Goal: Communication & Community: Answer question/provide support

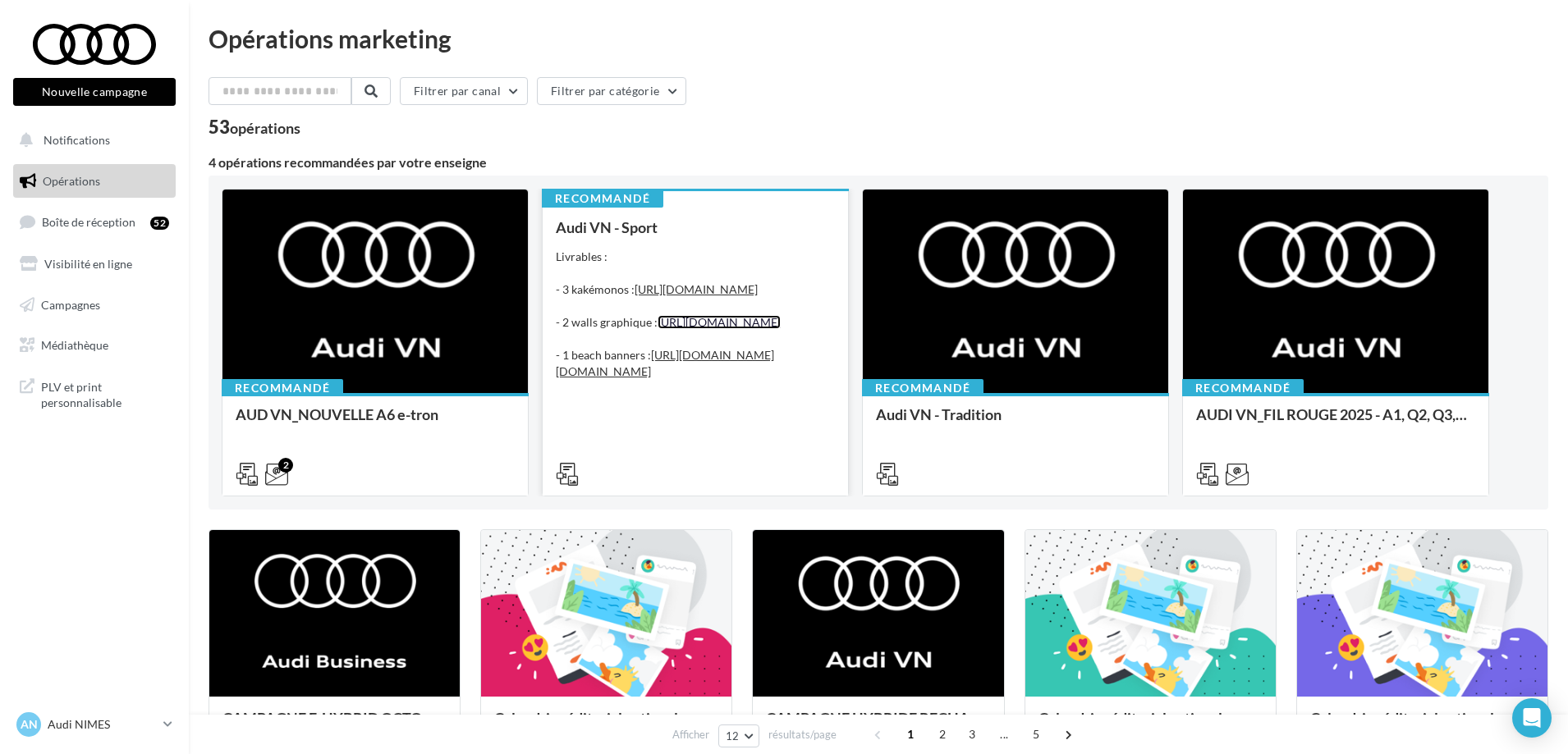
click at [721, 329] on link "[URL][DOMAIN_NAME]" at bounding box center [718, 322] width 123 height 14
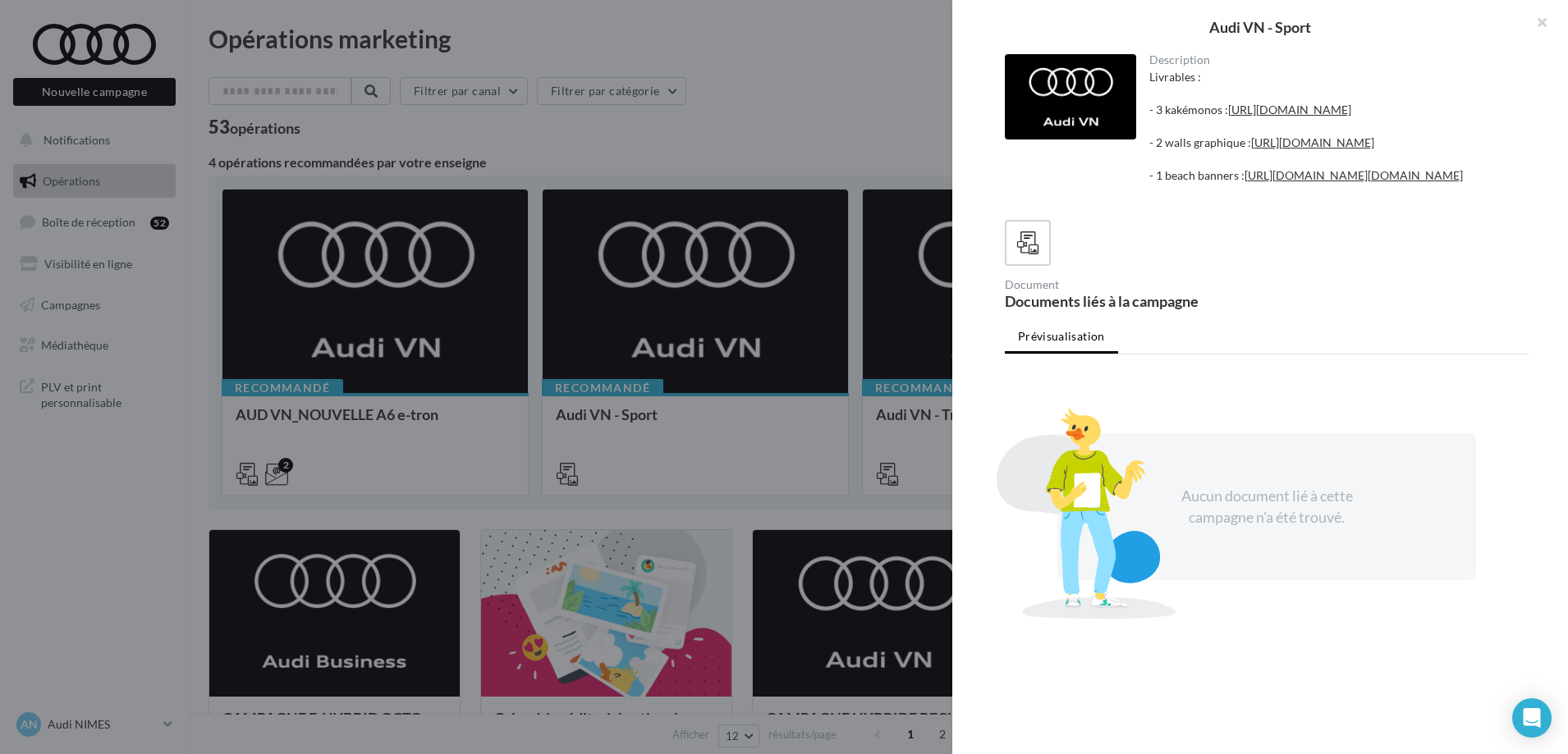
click at [734, 360] on div at bounding box center [784, 377] width 1568 height 754
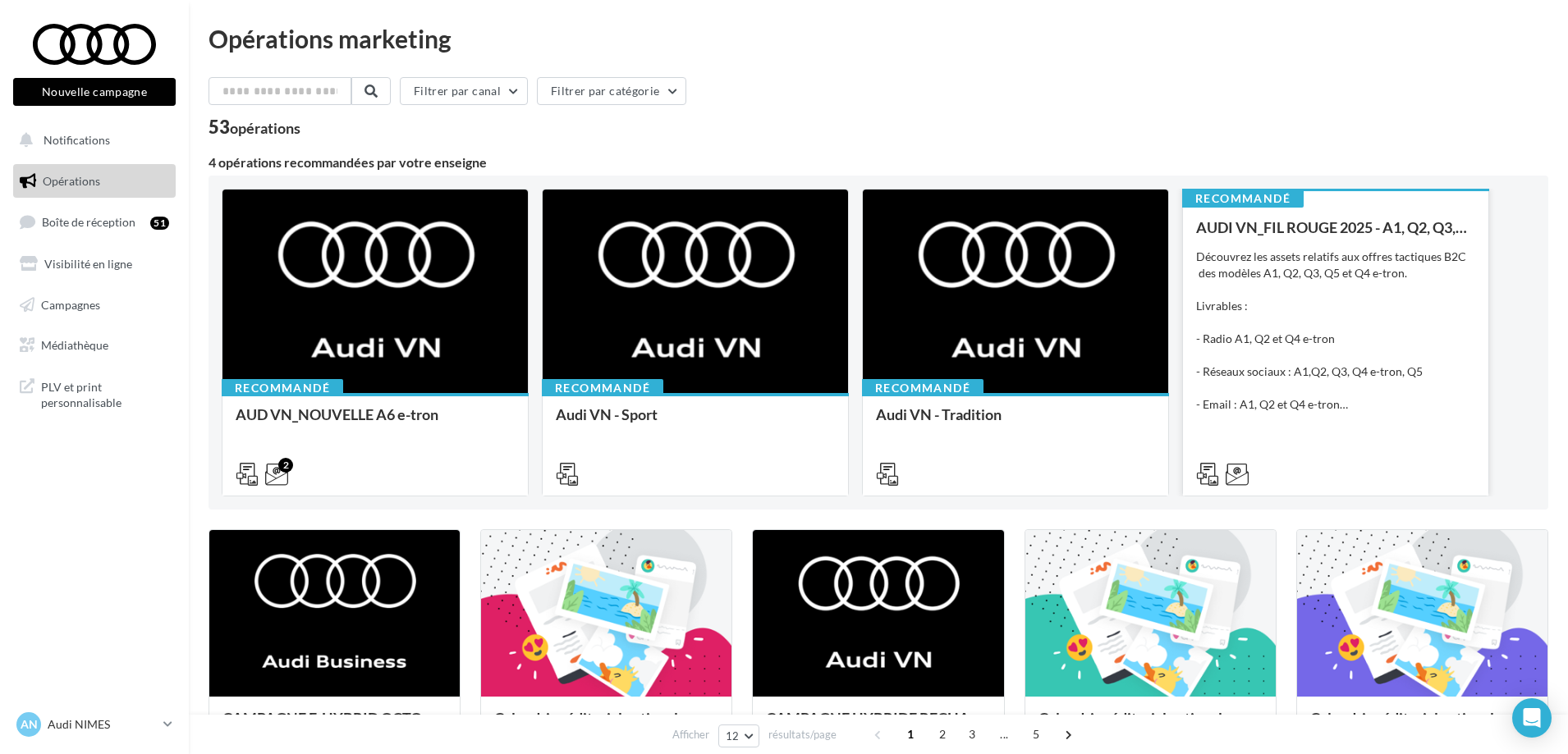
click at [1391, 281] on div "Découvrez les assets relatifs aux offres tactiques B2C des modèles A1, Q2, Q3, …" at bounding box center [1335, 331] width 279 height 164
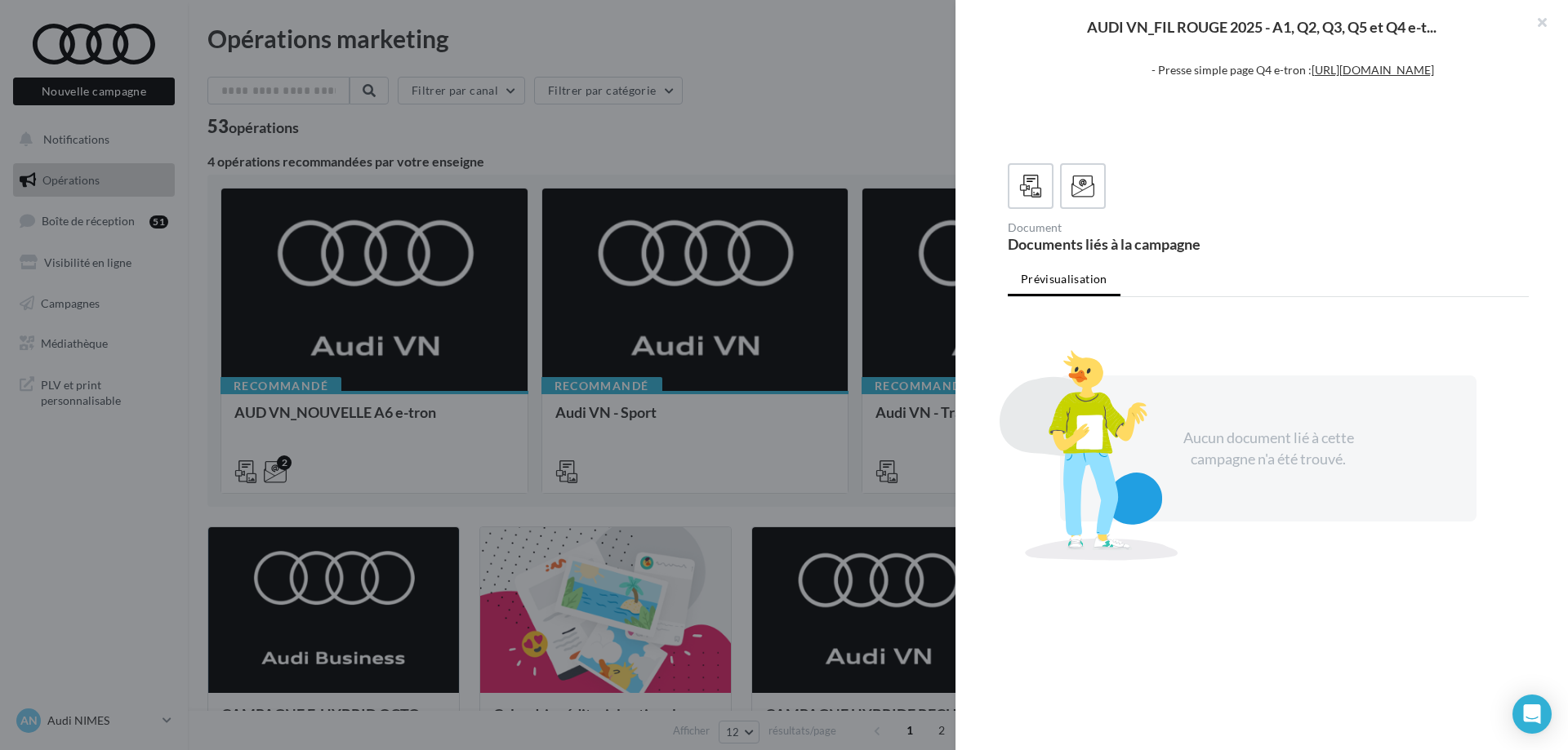
scroll to position [365, 0]
click at [1079, 176] on icon at bounding box center [1083, 187] width 24 height 24
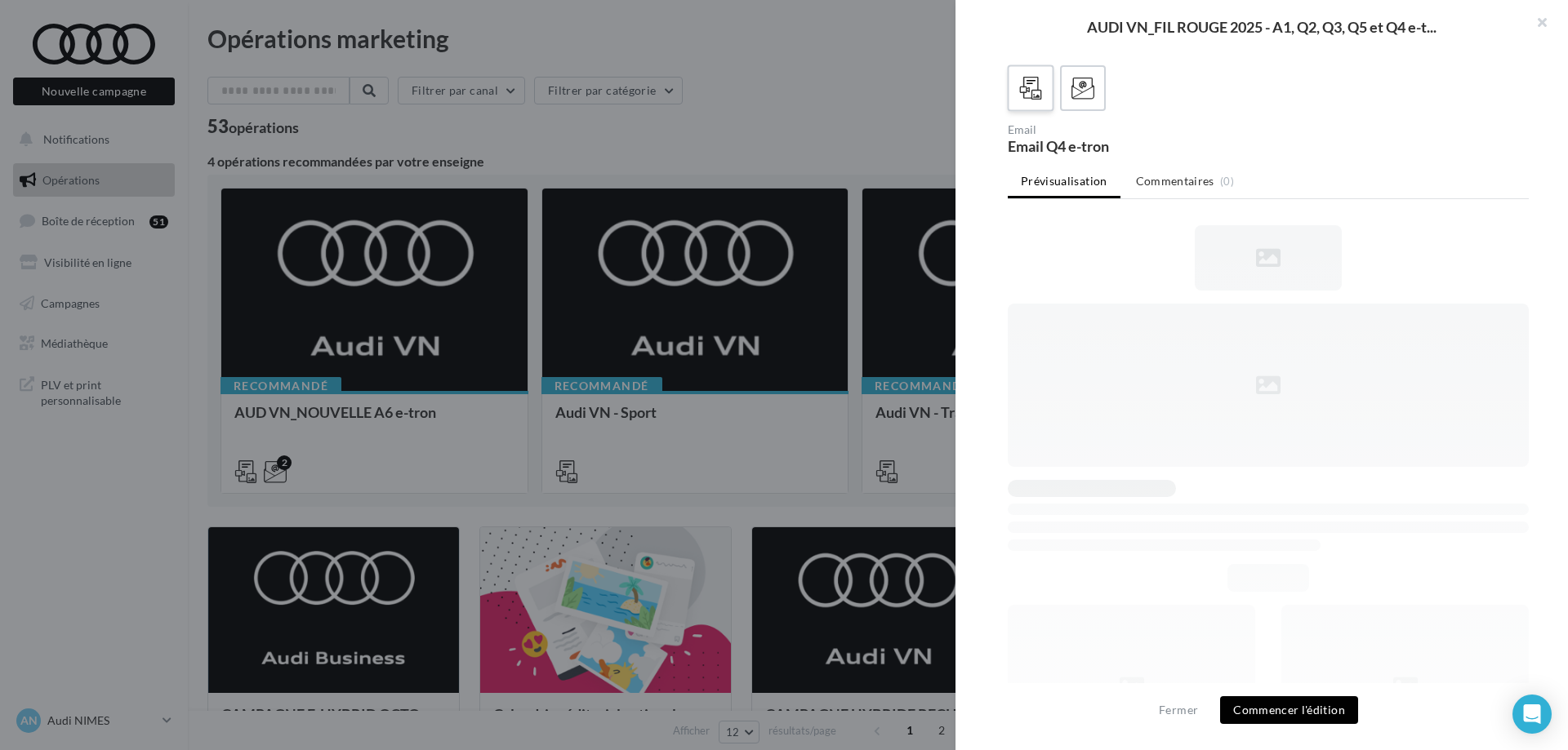
click at [1037, 100] on icon at bounding box center [1031, 88] width 24 height 24
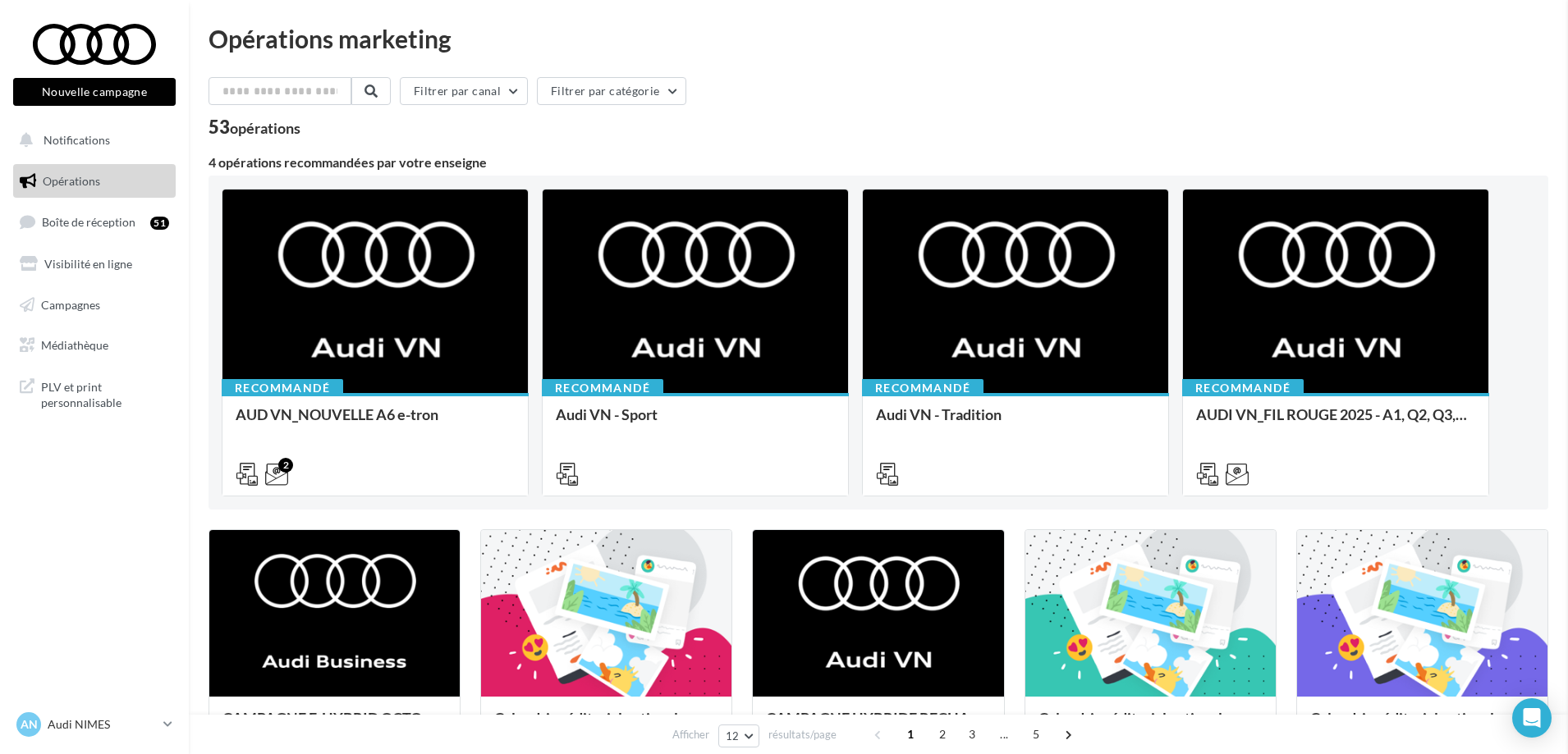
click at [111, 223] on span "Boîte de réception" at bounding box center [88, 221] width 94 height 14
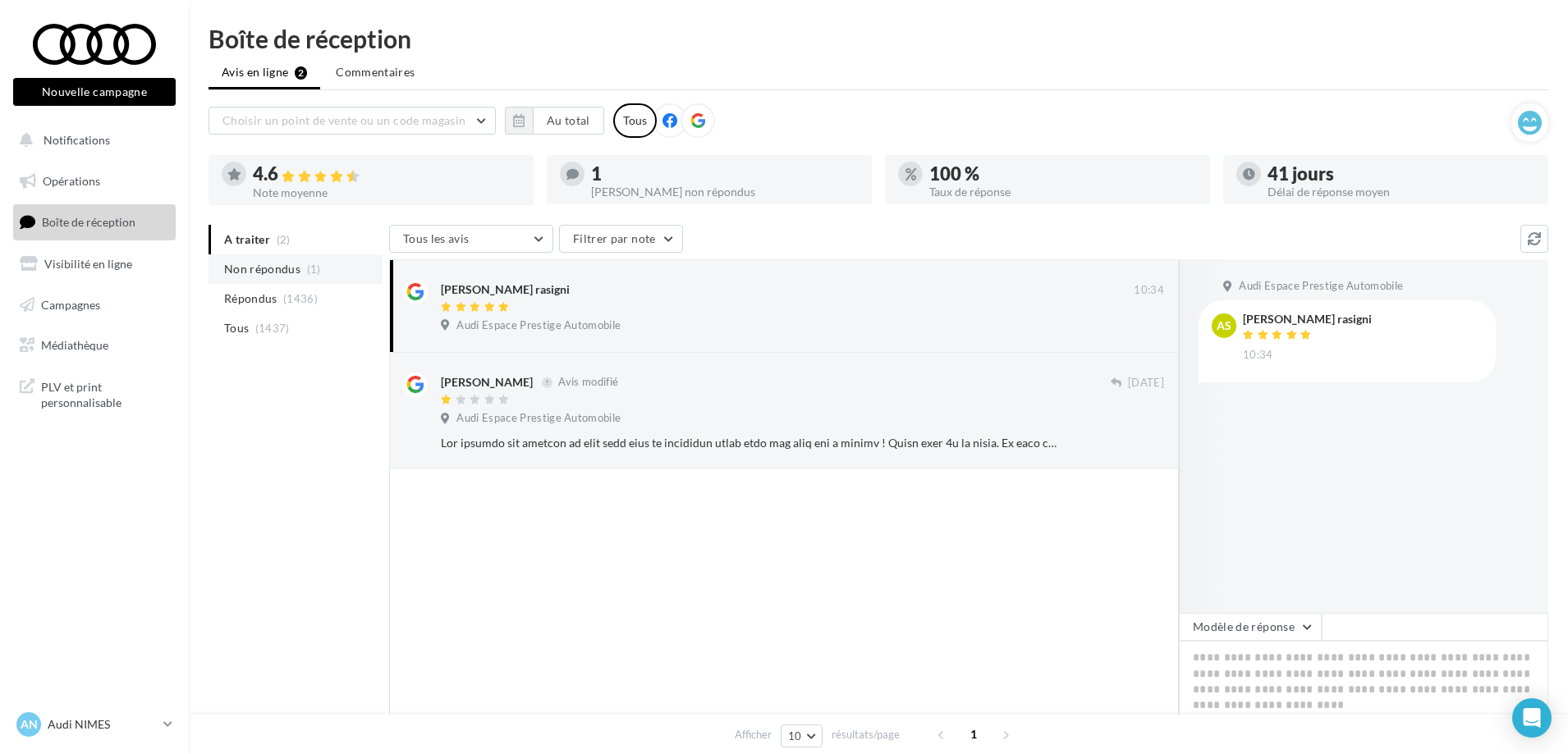
click at [326, 259] on li "Non répondus (1)" at bounding box center [296, 269] width 174 height 30
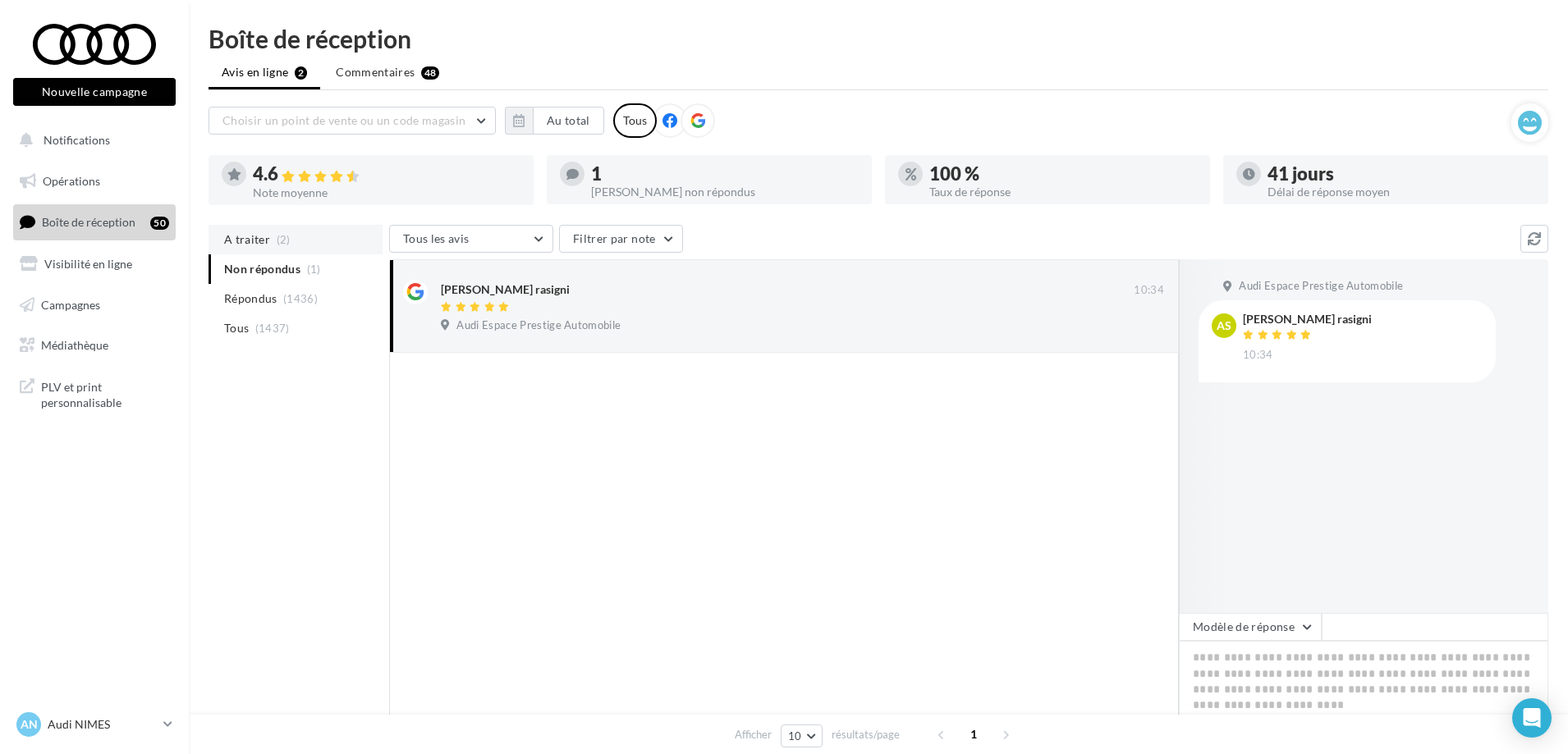
click at [297, 252] on li "A traiter (2)" at bounding box center [296, 240] width 174 height 30
click at [314, 261] on li "Non répondus (1)" at bounding box center [296, 269] width 174 height 30
click at [282, 240] on span "(2)" at bounding box center [283, 240] width 14 height 14
click at [287, 272] on span "Non répondus" at bounding box center [262, 269] width 76 height 16
click at [281, 237] on span "(2)" at bounding box center [283, 240] width 14 height 14
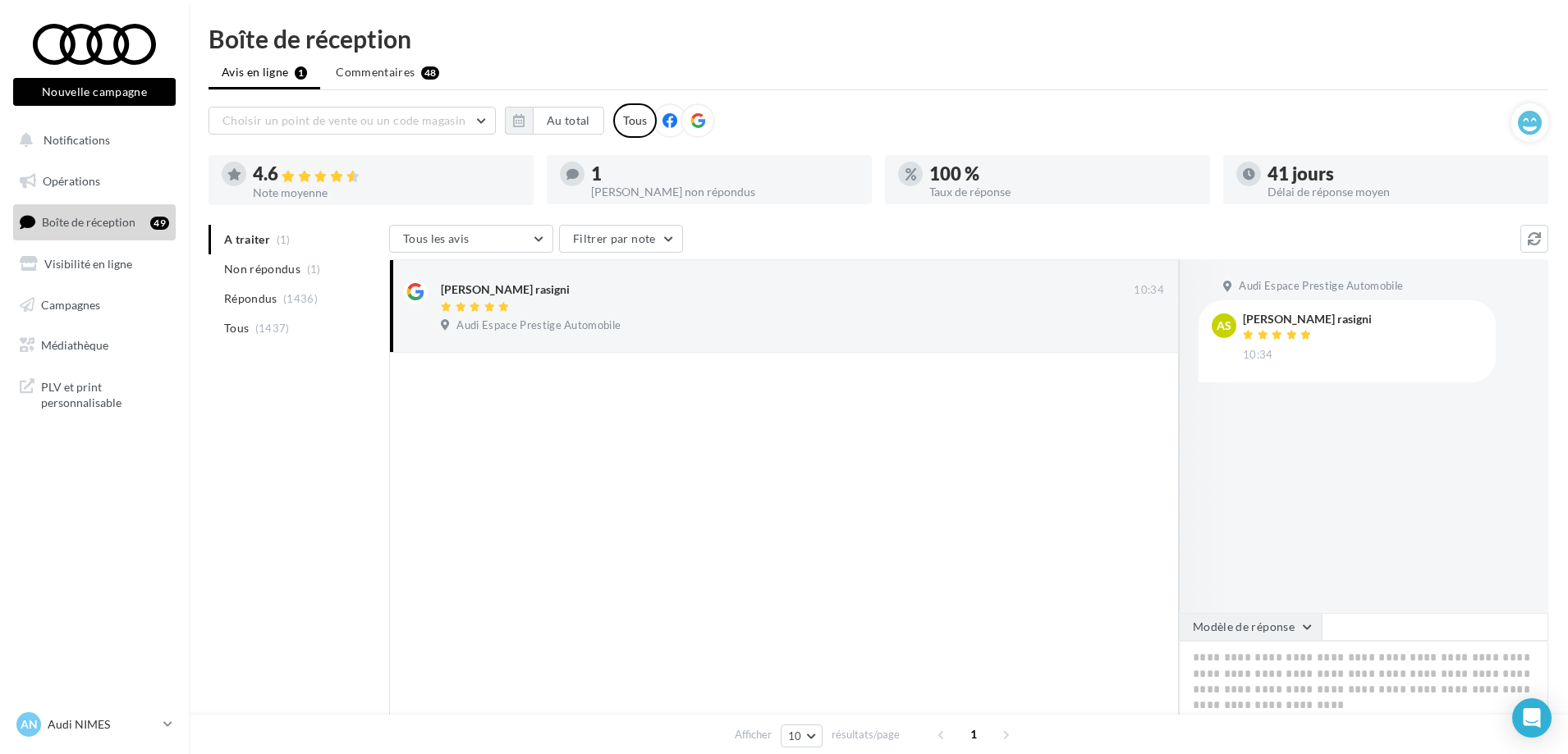
click at [1278, 624] on button "Modèle de réponse" at bounding box center [1250, 626] width 143 height 28
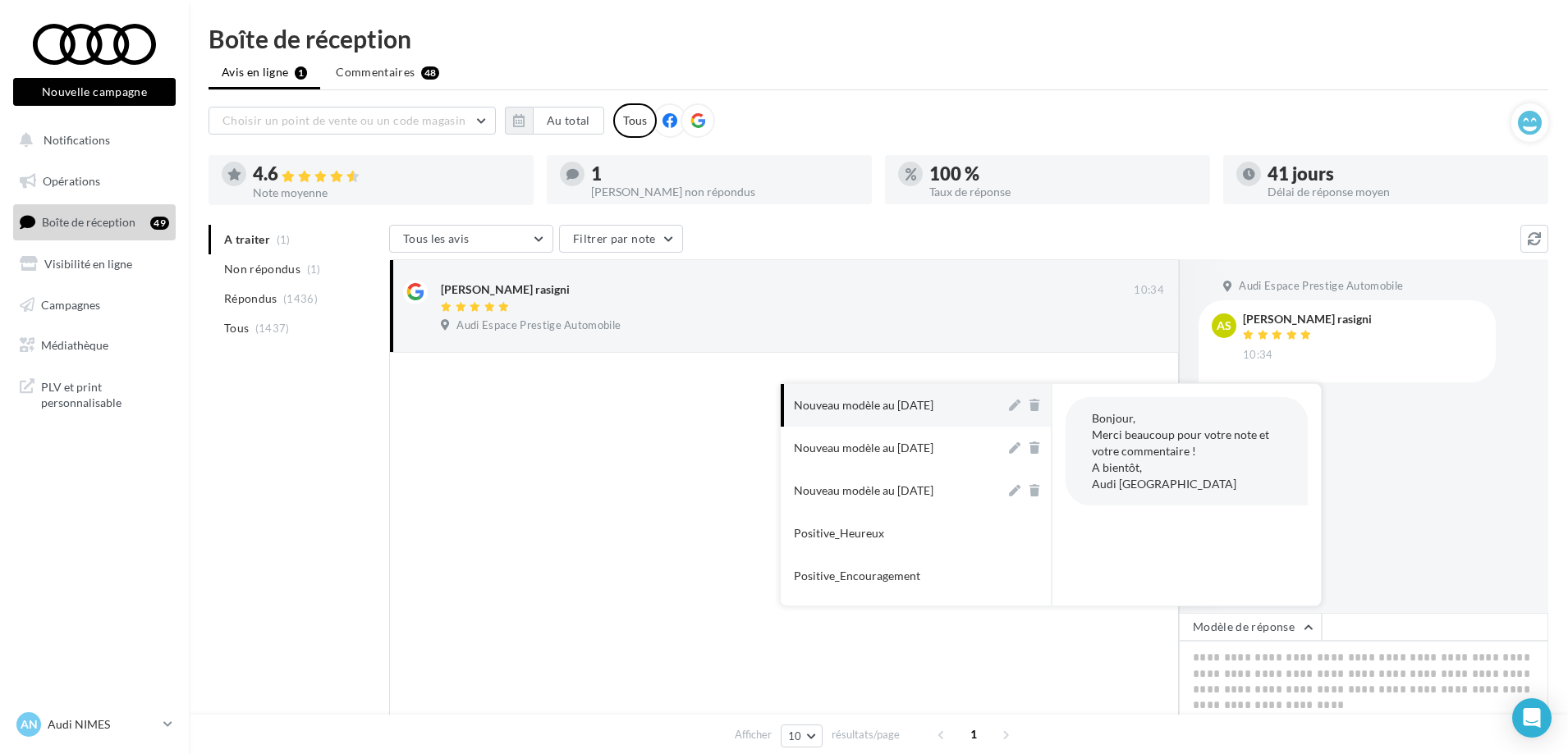
click at [862, 395] on button "Nouveau modèle au 28-02-2025" at bounding box center [892, 405] width 225 height 43
type textarea "**********"
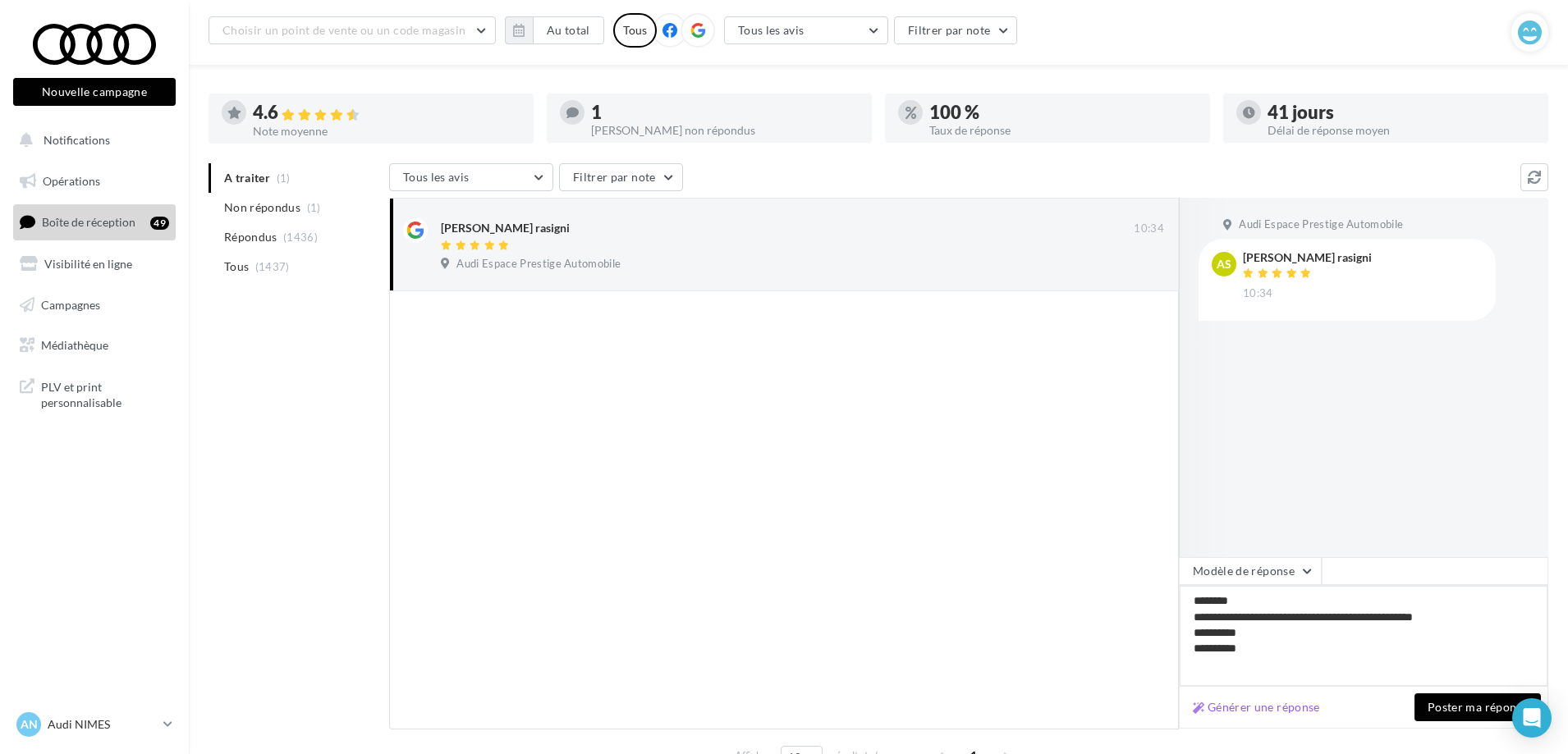
scroll to position [148, 0]
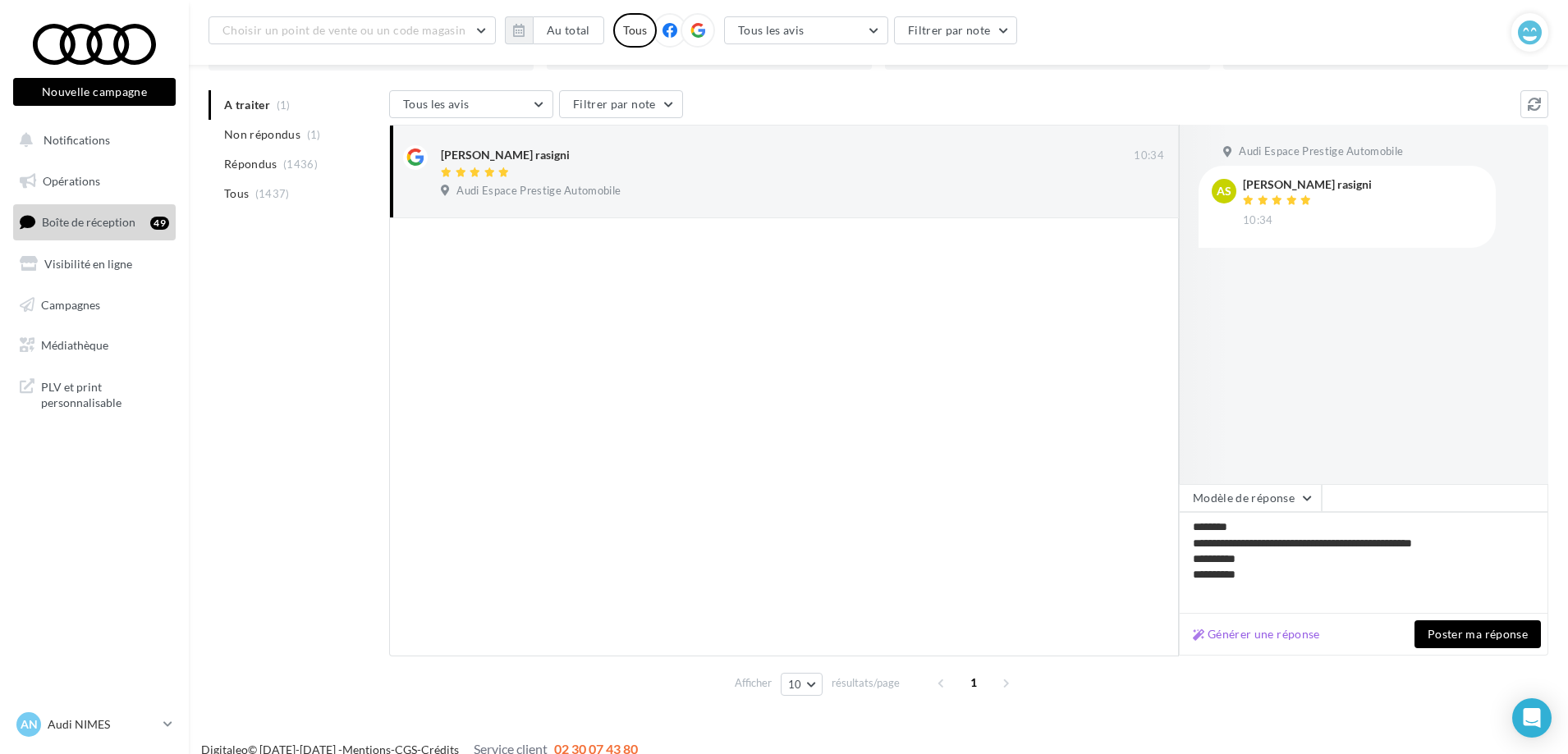
click at [1502, 625] on button "Poster ma réponse" at bounding box center [1477, 634] width 127 height 28
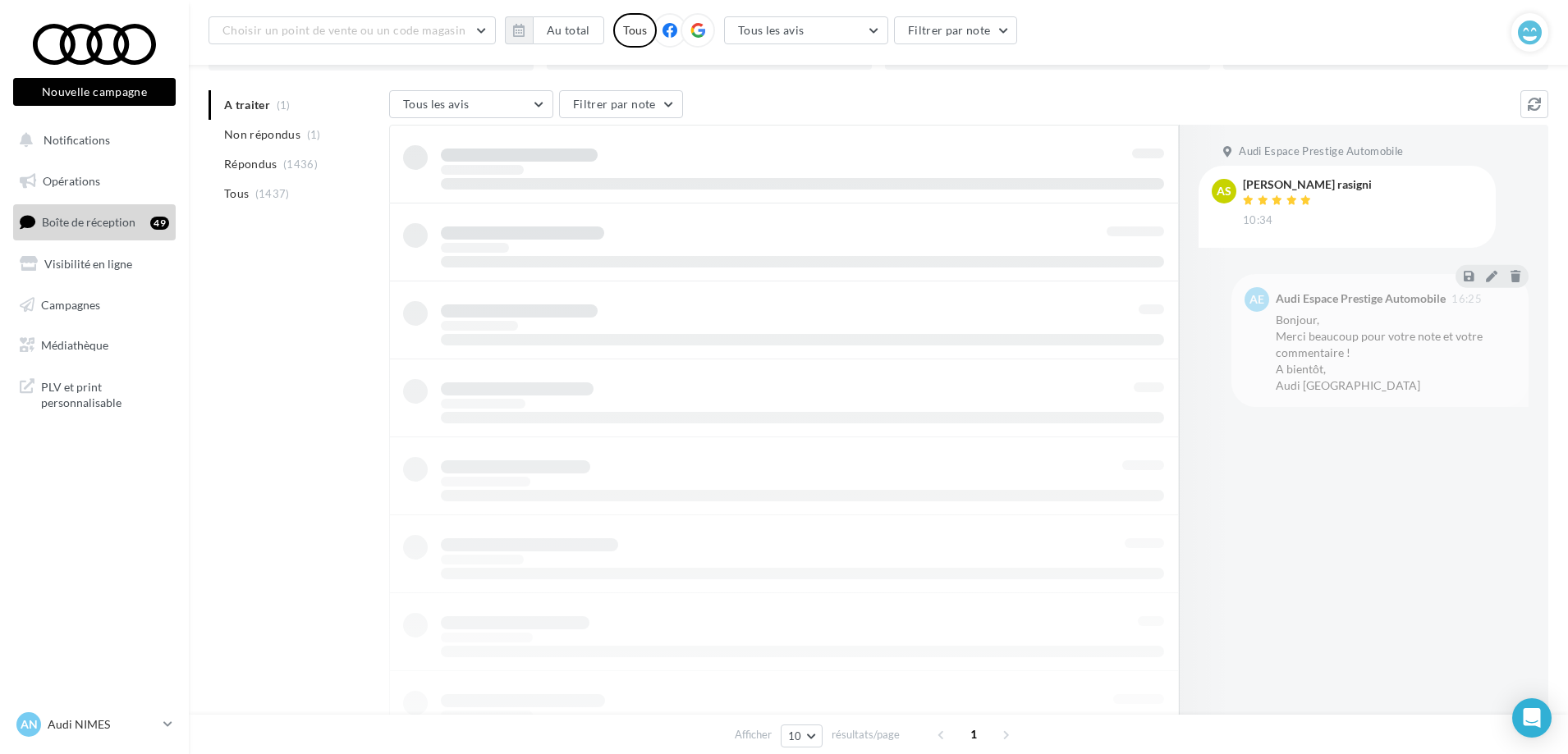
scroll to position [26, 0]
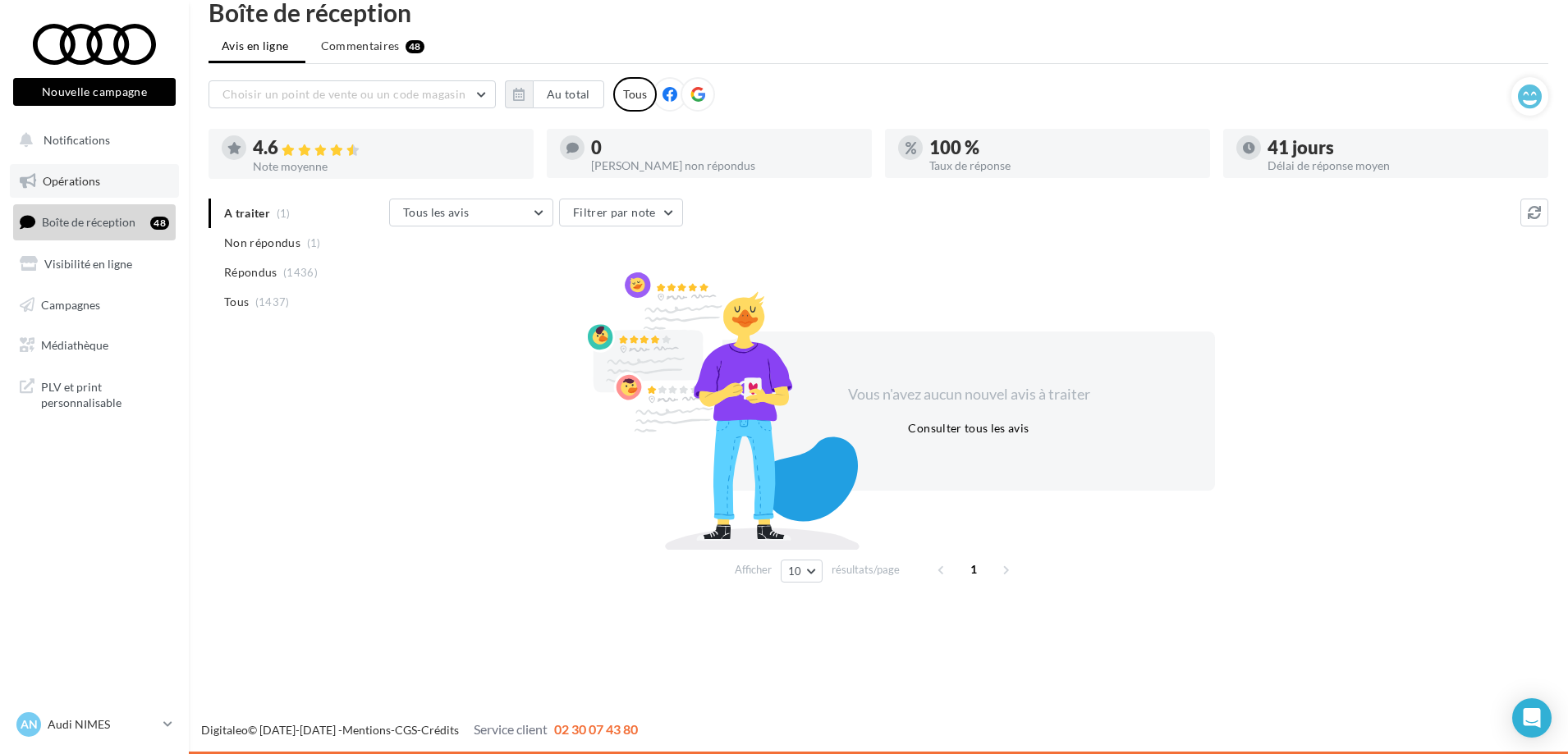
click at [59, 182] on span "Opérations" at bounding box center [71, 181] width 57 height 14
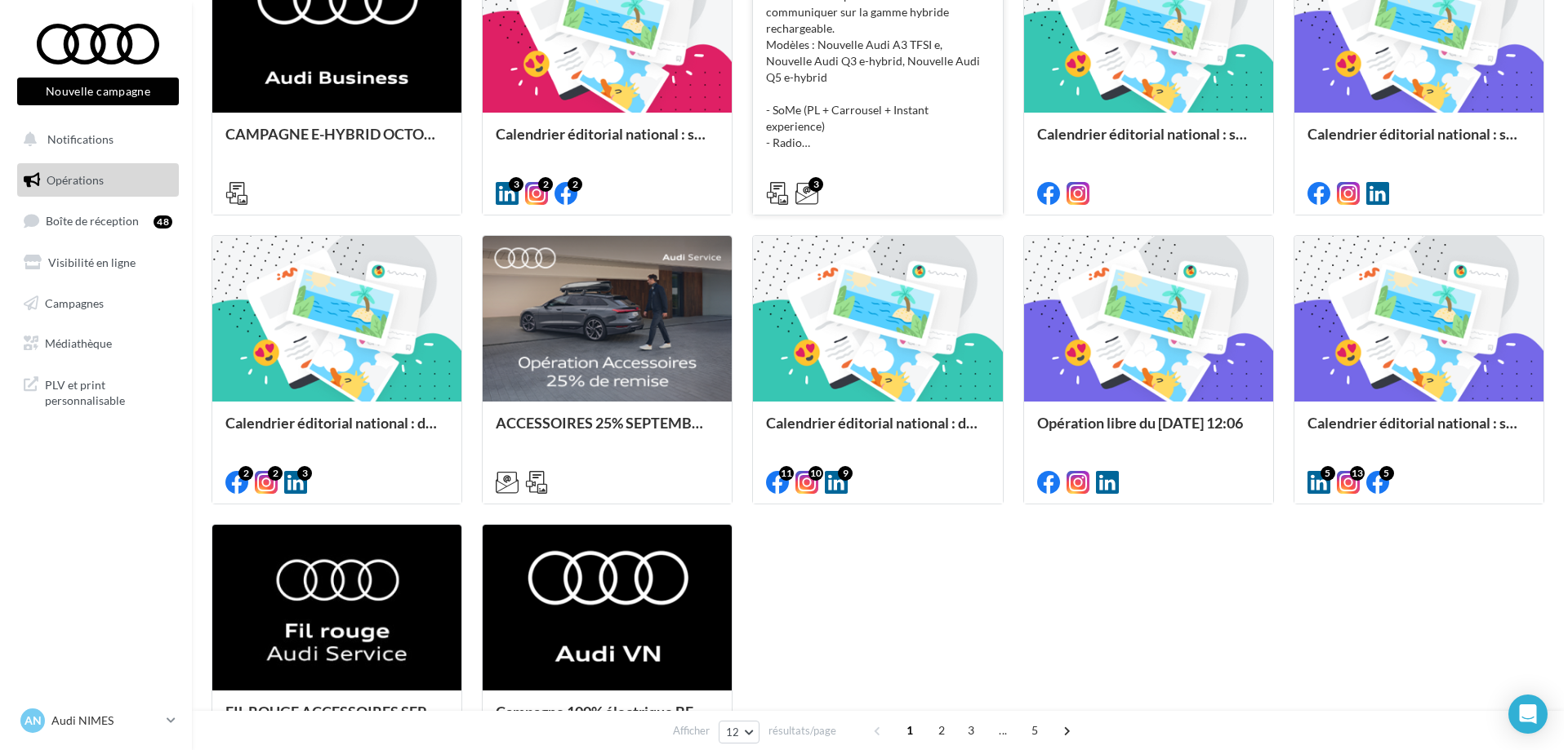
scroll to position [653, 0]
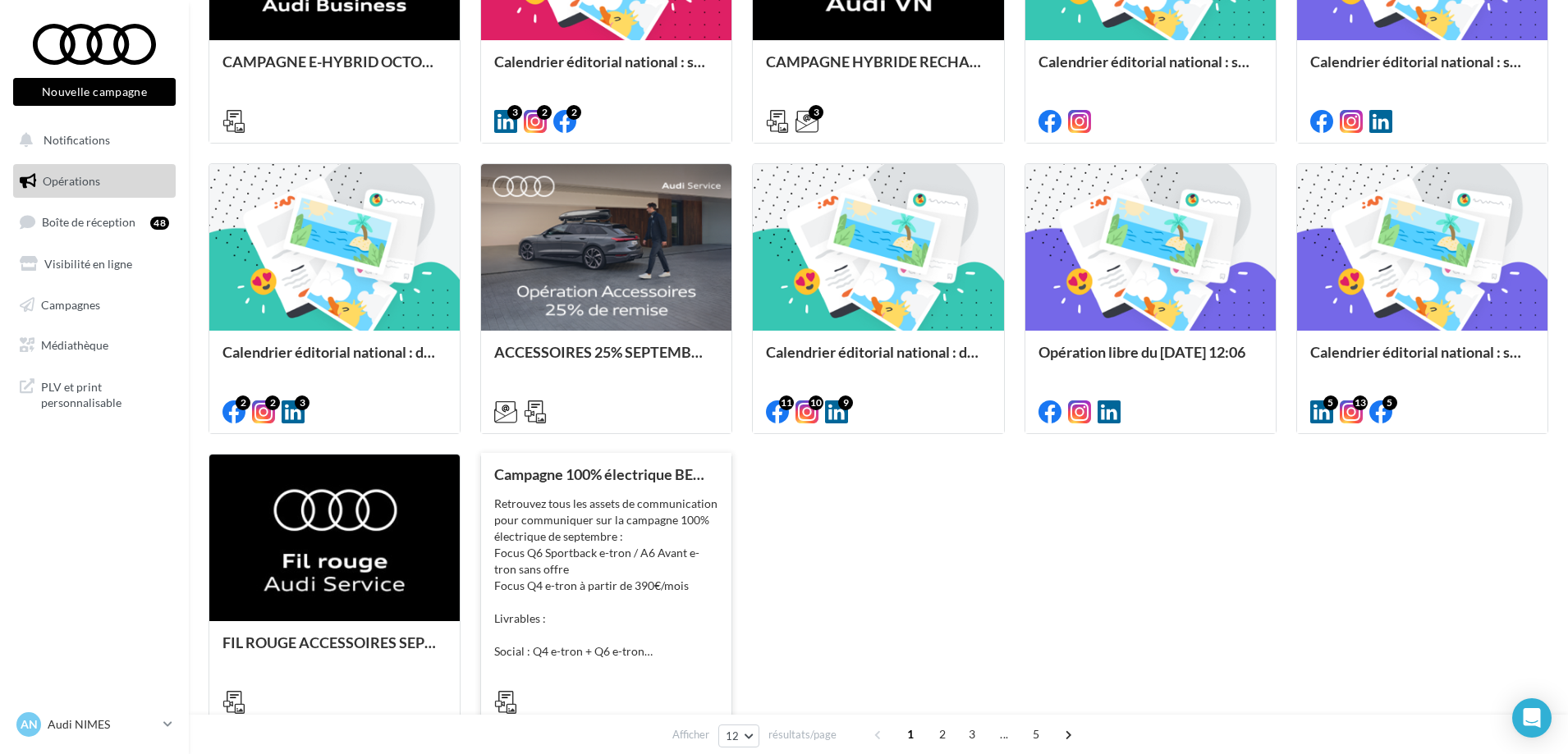
click at [637, 581] on div "Retrouvez tous les assets de communication pour communiquer sur la campagne 100…" at bounding box center [606, 578] width 224 height 164
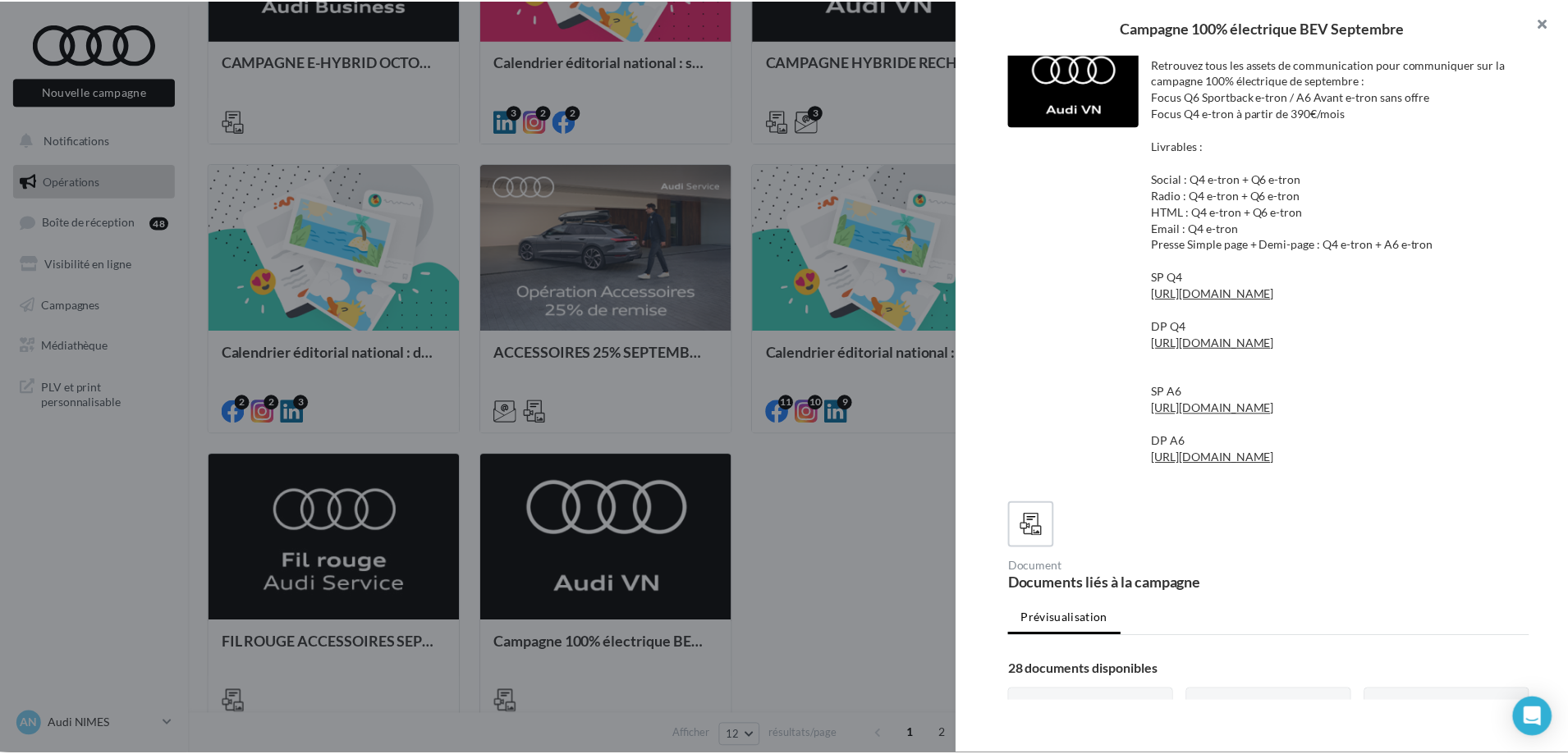
scroll to position [0, 0]
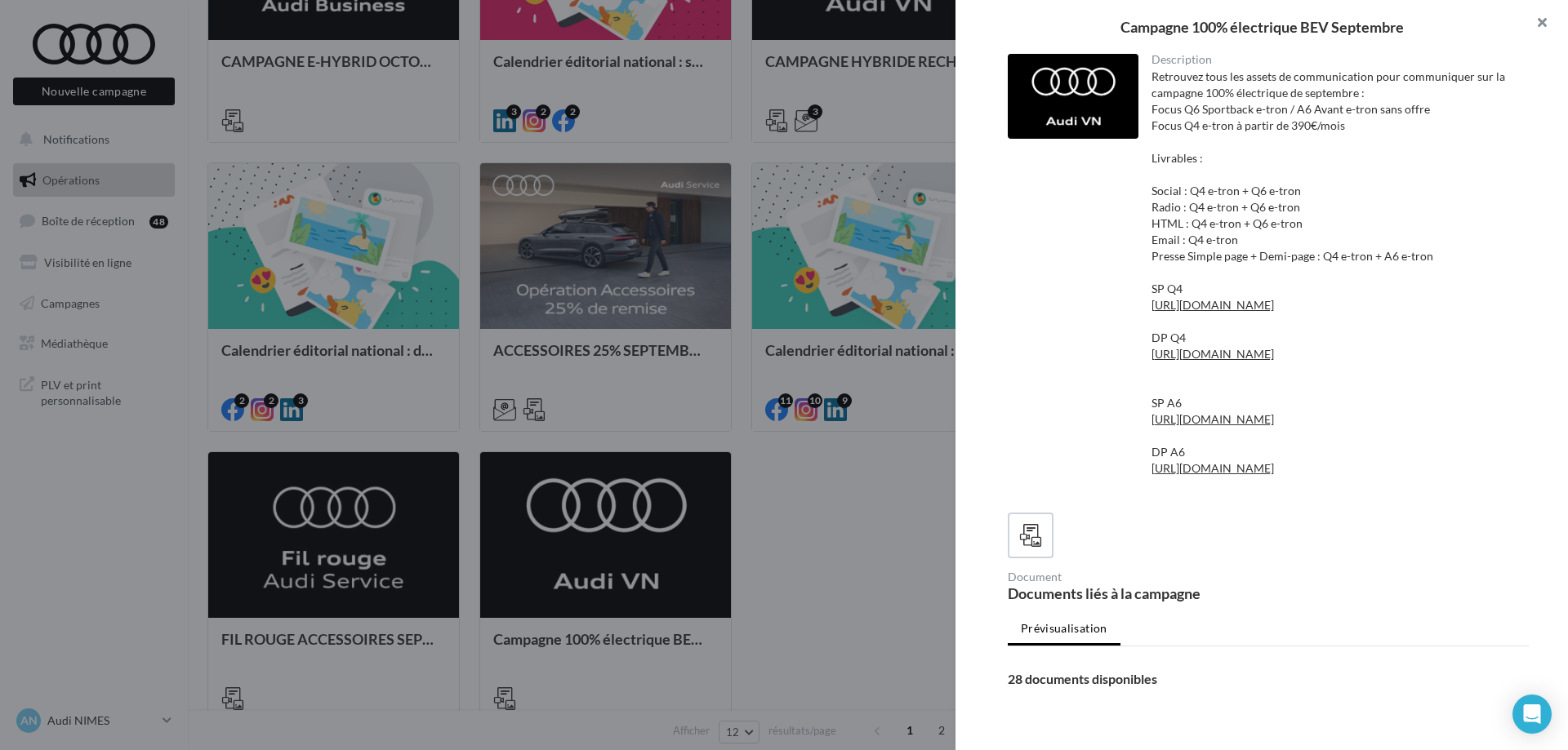
click at [1553, 18] on button "button" at bounding box center [1535, 24] width 65 height 49
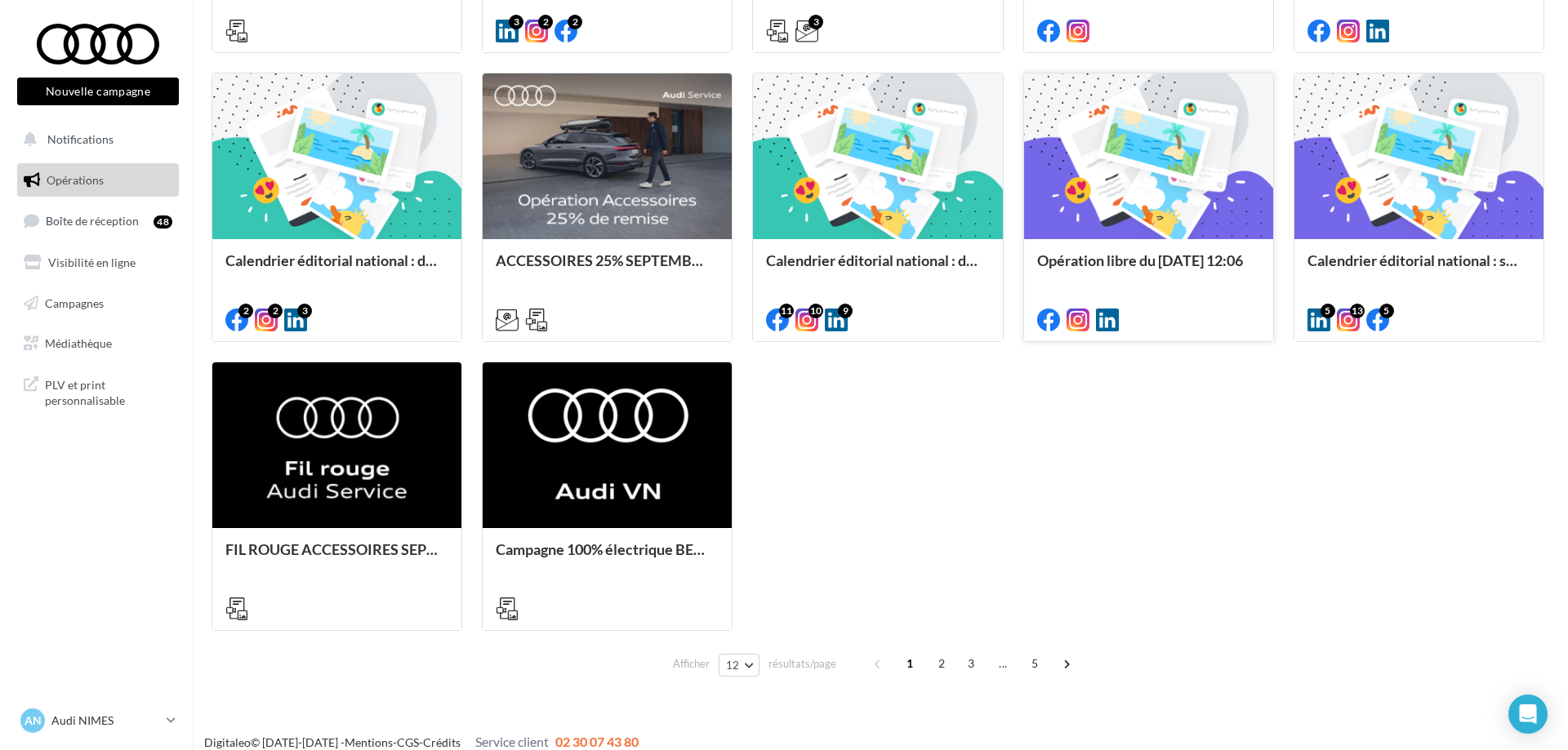
scroll to position [760, 0]
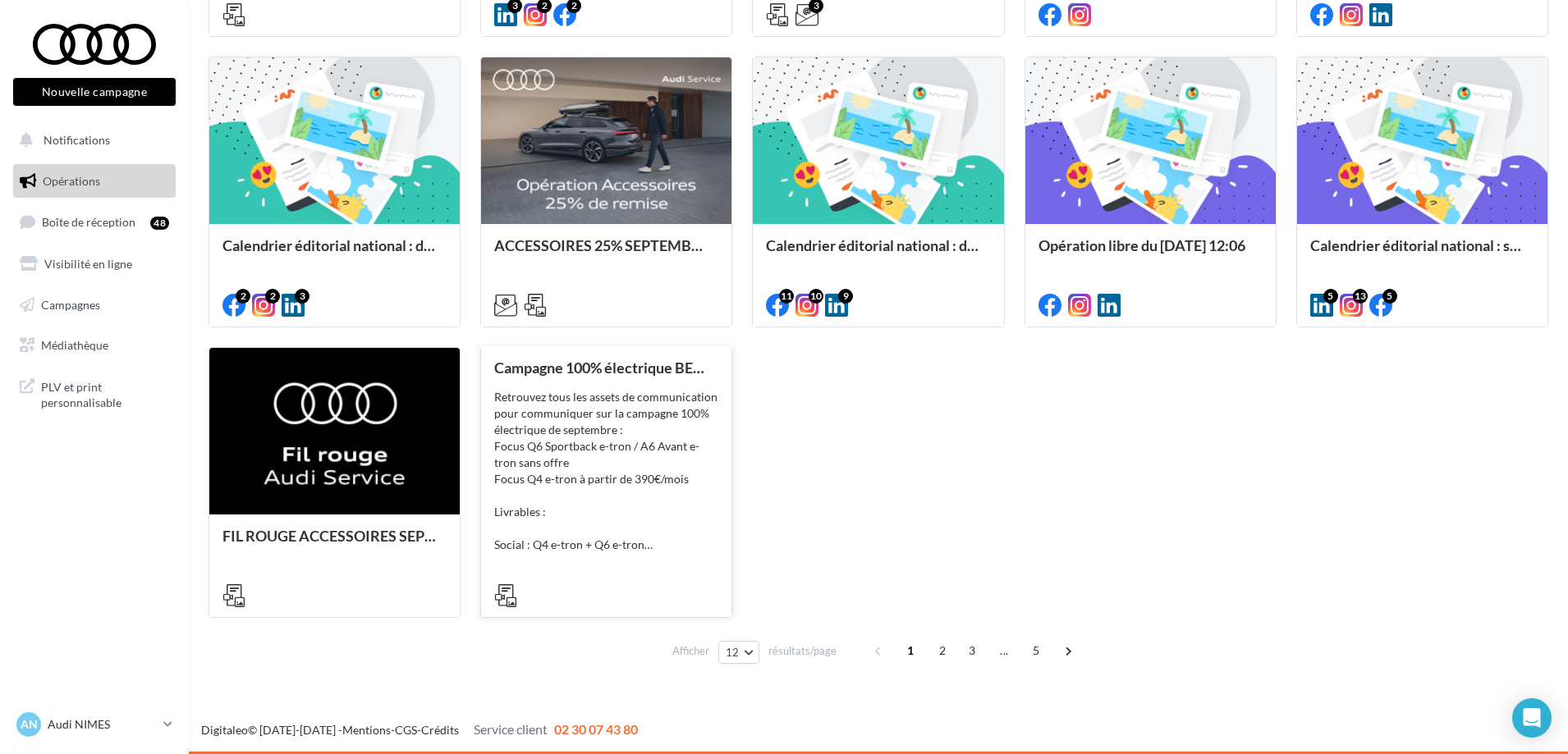
click at [631, 446] on div "Retrouvez tous les assets de communication pour communiquer sur la campagne 100…" at bounding box center [606, 471] width 224 height 164
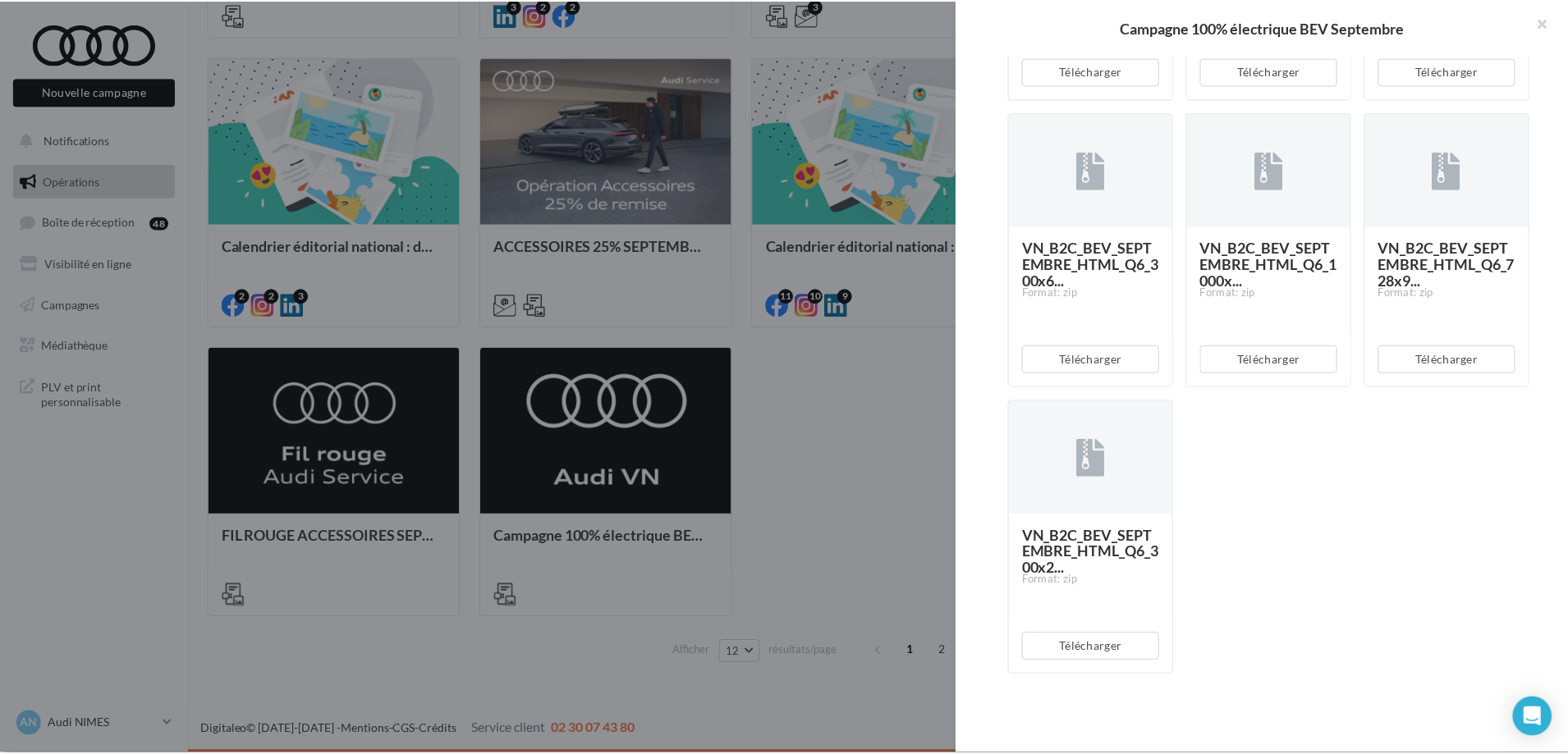
scroll to position [3027, 0]
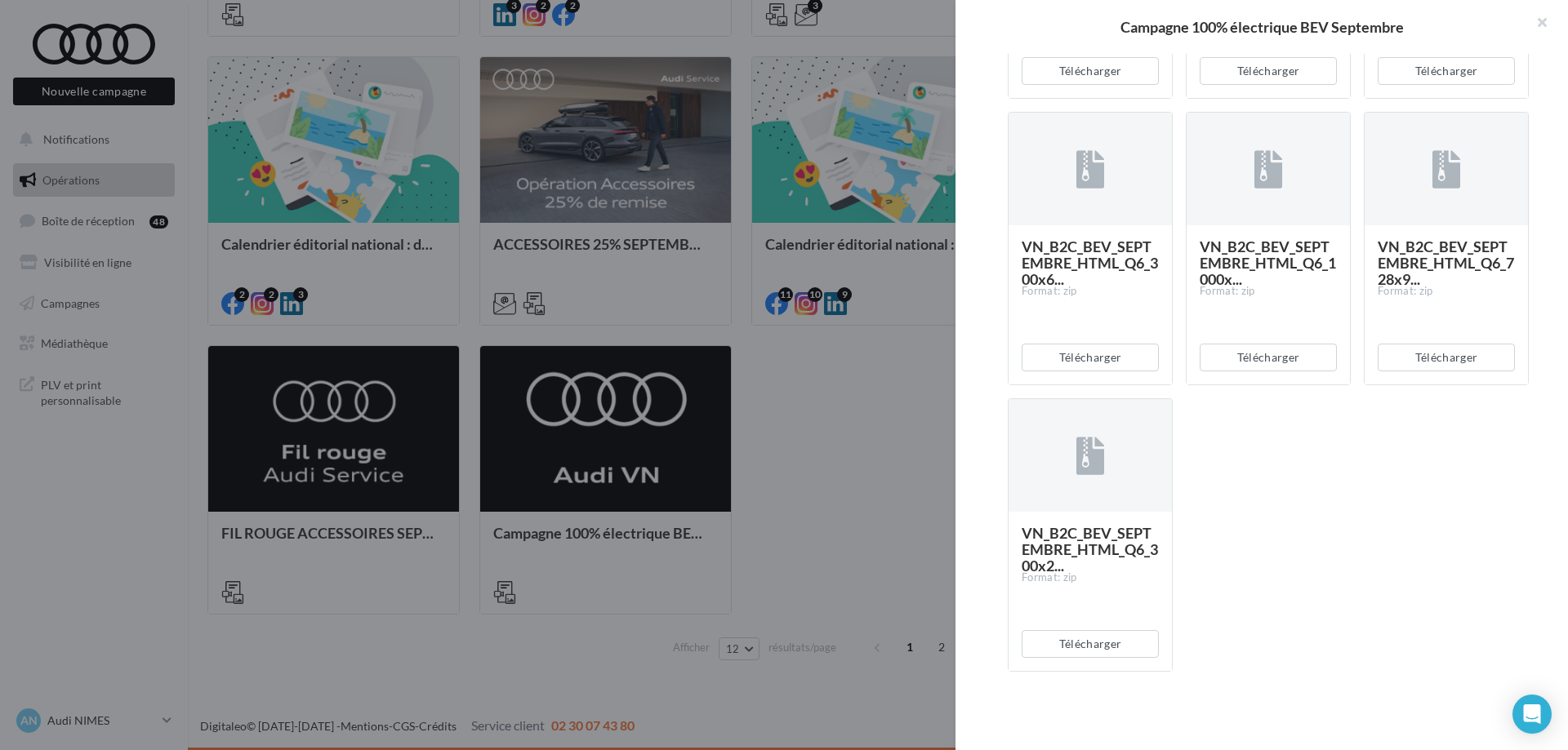
click at [758, 257] on div at bounding box center [784, 375] width 1568 height 750
